Goal: Task Accomplishment & Management: Manage account settings

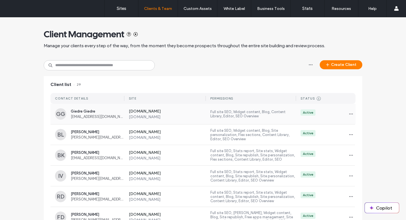
click at [138, 111] on label "[DOMAIN_NAME]" at bounding box center [167, 112] width 77 height 6
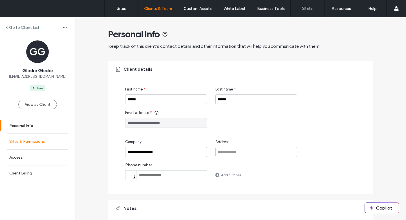
click at [26, 139] on link "Sites & Permissions" at bounding box center [37, 141] width 75 height 16
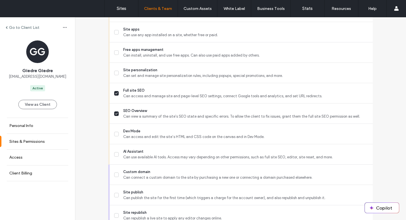
scroll to position [507, 0]
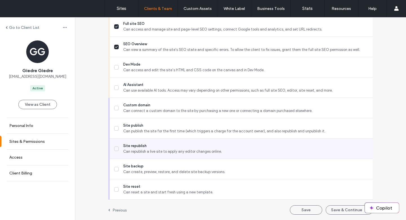
click at [115, 149] on span at bounding box center [116, 148] width 5 height 5
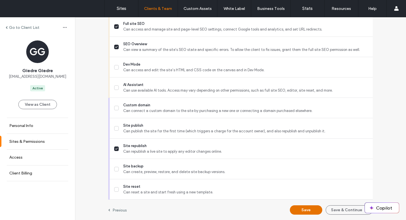
click at [298, 210] on button "Save" at bounding box center [306, 209] width 32 height 9
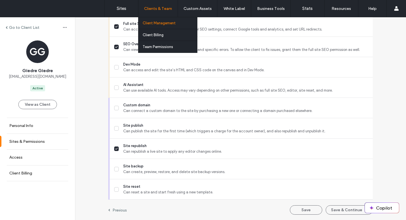
click at [154, 22] on label "Client Management" at bounding box center [159, 23] width 33 height 4
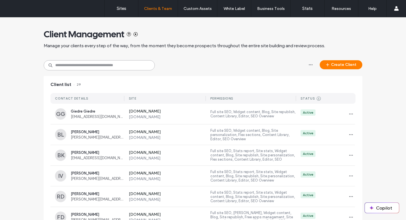
click at [87, 66] on input at bounding box center [99, 65] width 111 height 10
click at [83, 132] on span "[PERSON_NAME]" at bounding box center [98, 132] width 54 height 4
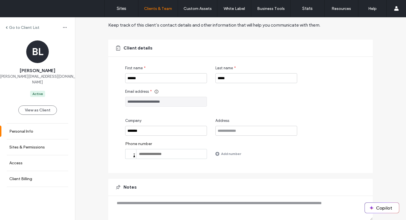
scroll to position [22, 0]
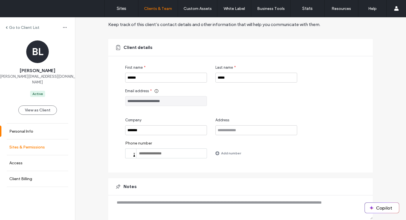
click at [51, 141] on link "Sites & Permissions" at bounding box center [37, 147] width 75 height 16
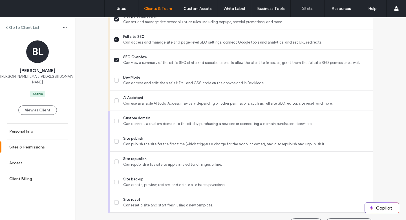
scroll to position [507, 0]
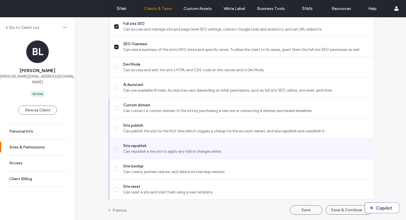
click at [114, 149] on span at bounding box center [116, 148] width 5 height 5
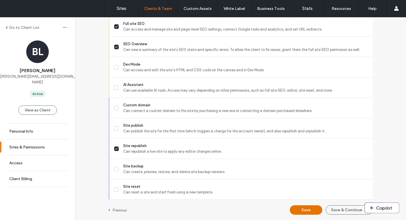
click at [299, 209] on button "Save" at bounding box center [306, 209] width 32 height 9
click at [301, 208] on button "Save" at bounding box center [306, 209] width 32 height 9
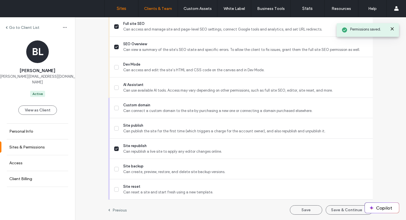
click at [119, 8] on label "Sites" at bounding box center [122, 8] width 10 height 5
